Goal: Transaction & Acquisition: Purchase product/service

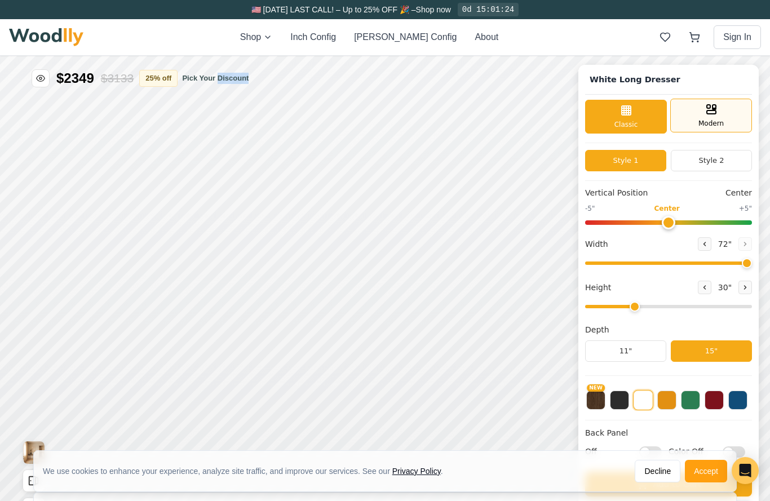
click at [734, 120] on div "Modern" at bounding box center [711, 116] width 82 height 34
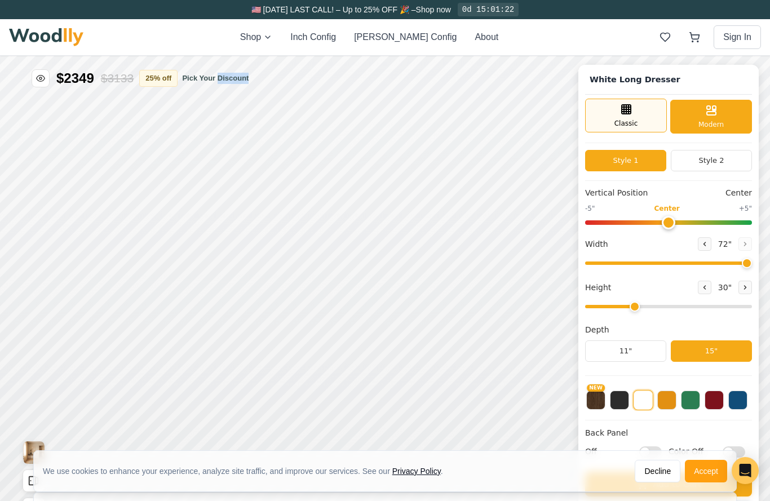
click at [629, 126] on span "Classic" at bounding box center [626, 123] width 24 height 10
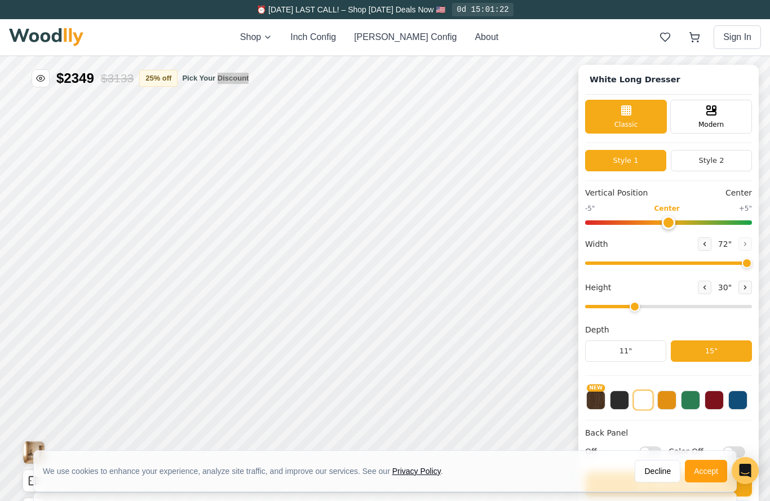
click at [606, 50] on div "Shop Inch Config [PERSON_NAME] Config About Sign In" at bounding box center [385, 37] width 752 height 36
type input "0"
type input "5"
click at [697, 401] on button at bounding box center [690, 399] width 19 height 19
click at [643, 406] on button at bounding box center [643, 399] width 19 height 19
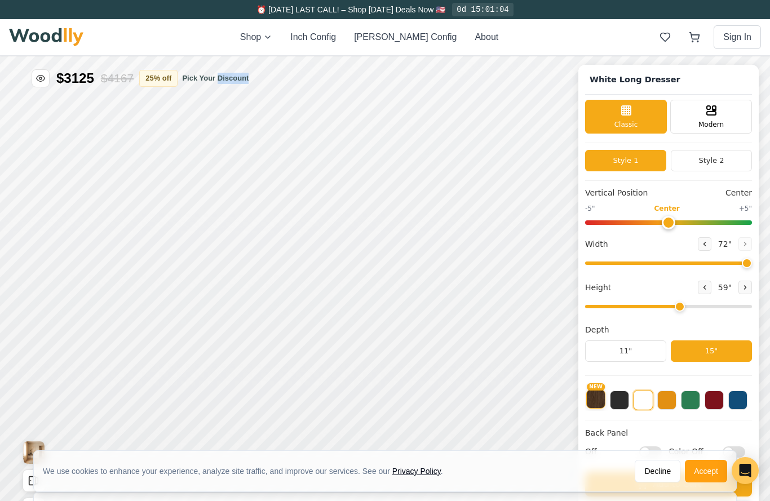
click at [589, 402] on button "NEW" at bounding box center [595, 399] width 19 height 19
click at [598, 48] on div "Shop Inch Config [PERSON_NAME] Config About Sign In" at bounding box center [385, 37] width 752 height 36
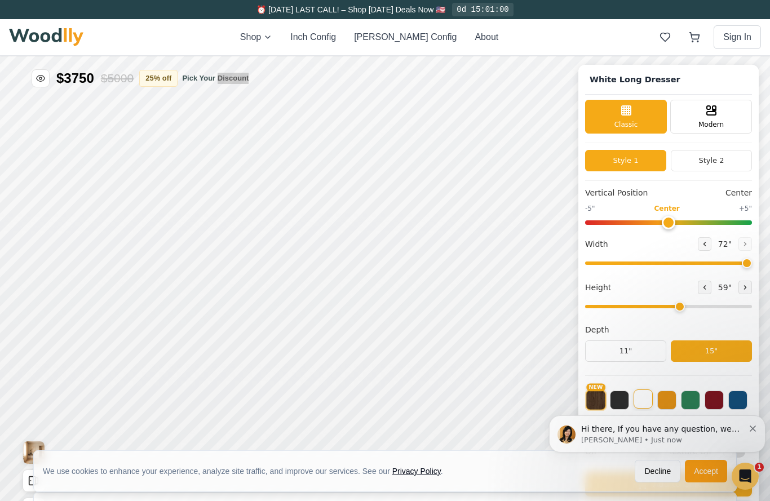
click at [647, 391] on button at bounding box center [643, 399] width 19 height 19
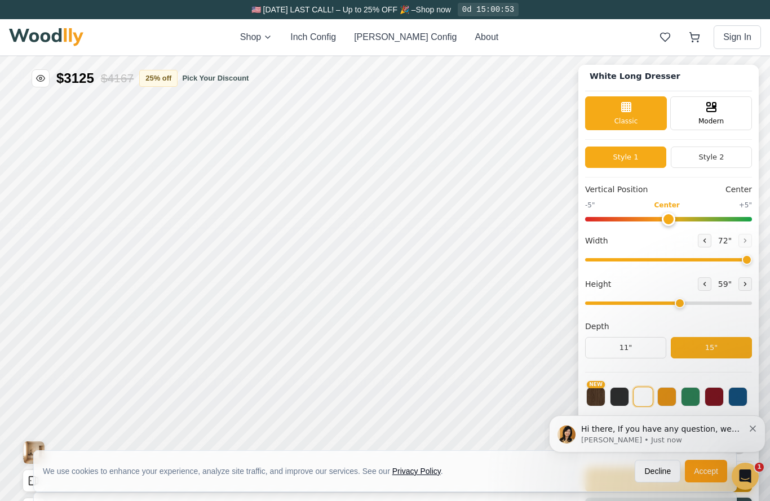
click at [707, 472] on button "Accept" at bounding box center [706, 471] width 42 height 23
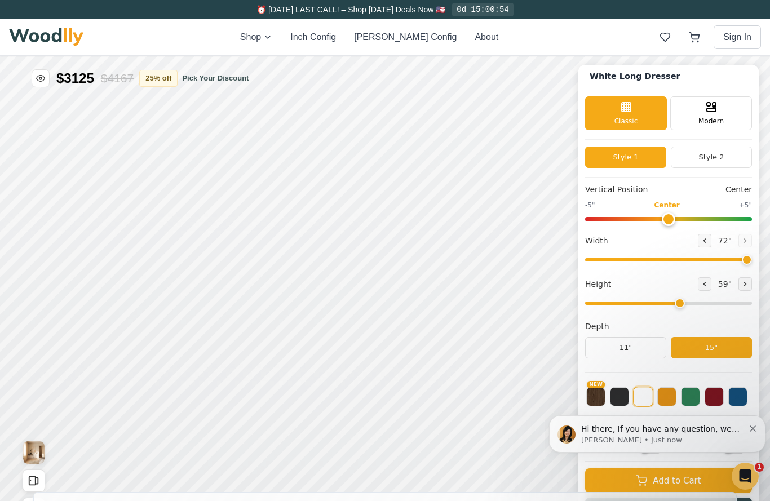
click at [750, 432] on div "Hi there, If you have any question, we are right here for you. 😊 [PERSON_NAME] …" at bounding box center [658, 434] width 200 height 23
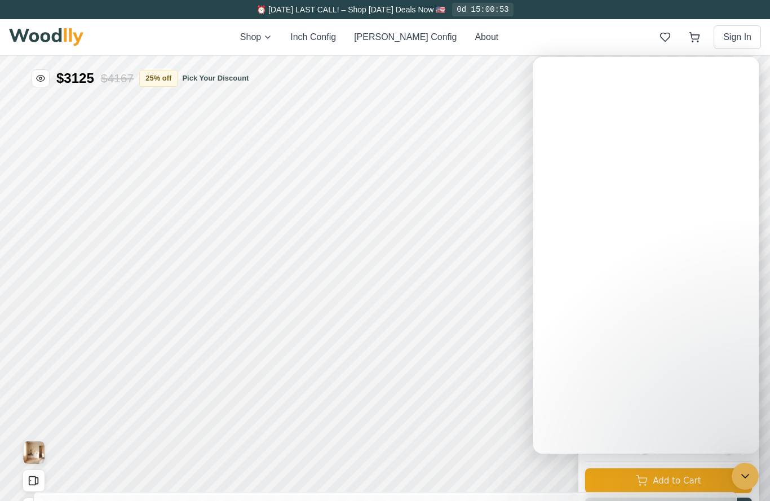
scroll to position [0, 0]
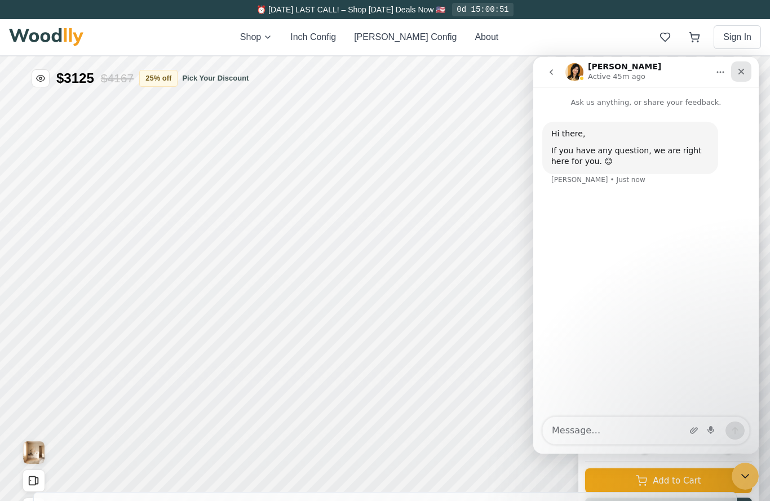
click at [735, 67] on div "Close" at bounding box center [741, 71] width 20 height 20
